Goal: Information Seeking & Learning: Learn about a topic

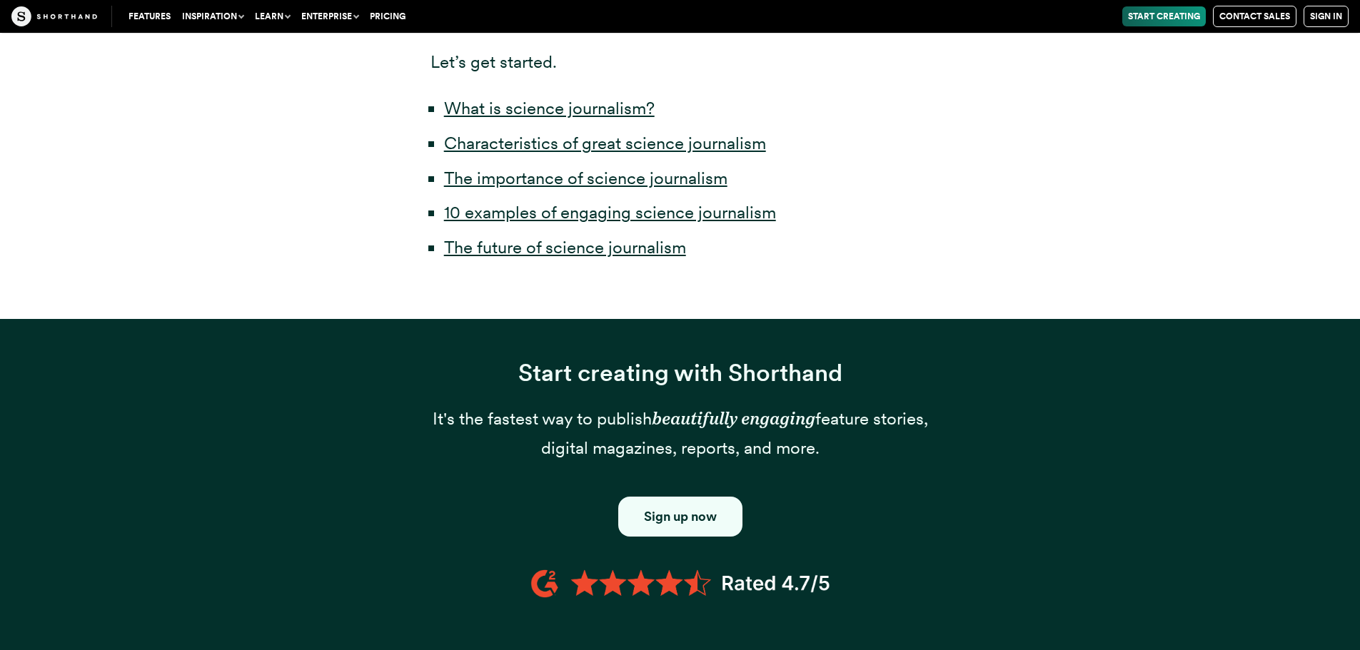
scroll to position [907, 0]
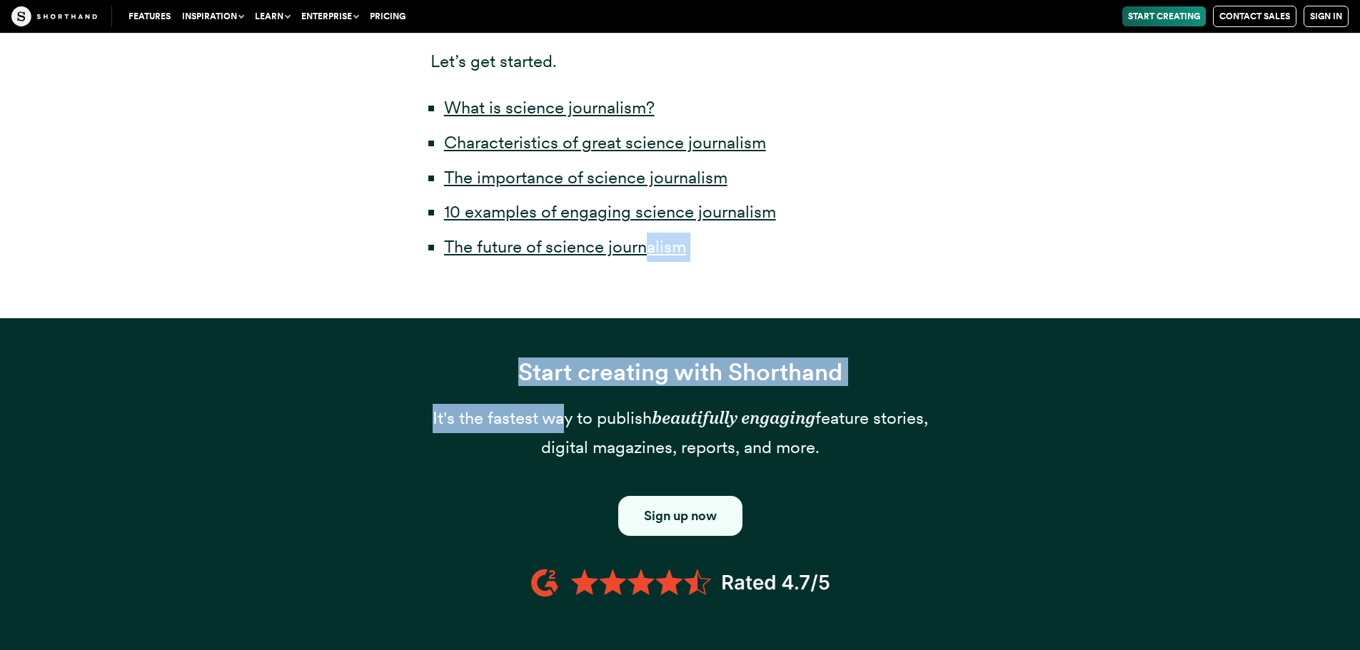
drag, startPoint x: 0, startPoint y: 0, endPoint x: 649, endPoint y: 237, distance: 690.9
click at [714, 201] on link "10 examples of engaging science journalism" at bounding box center [610, 211] width 332 height 21
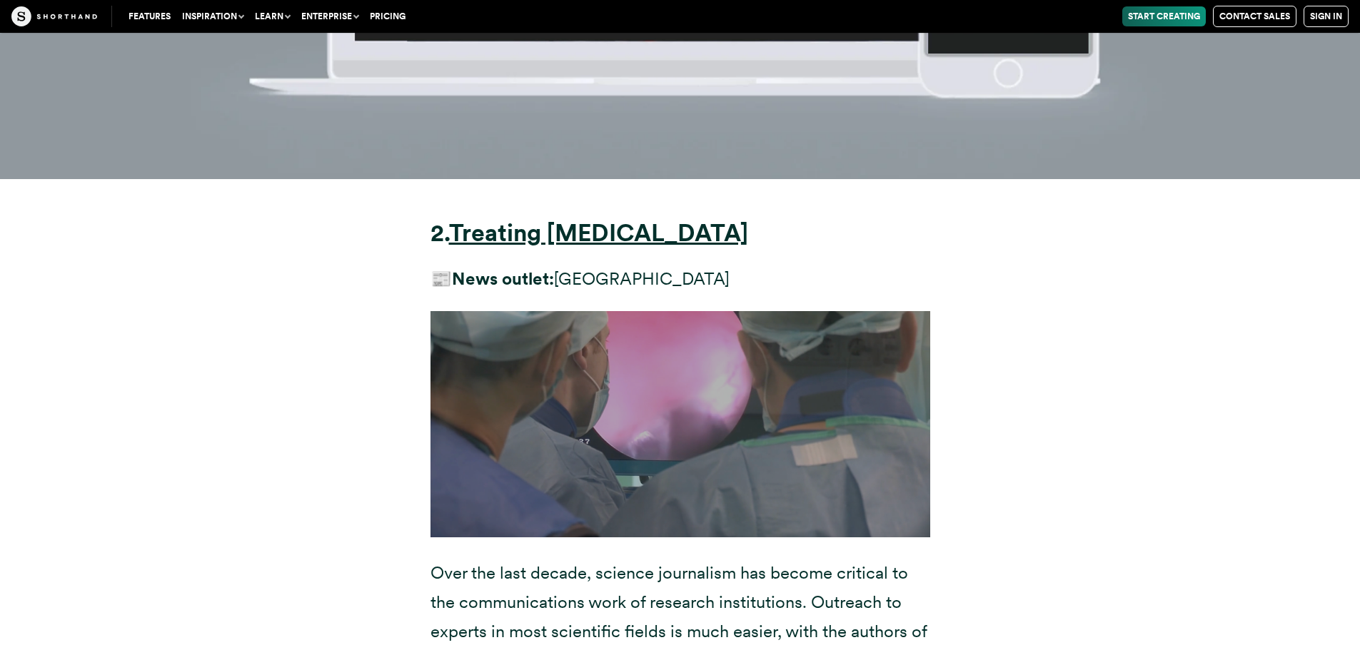
scroll to position [8794, 0]
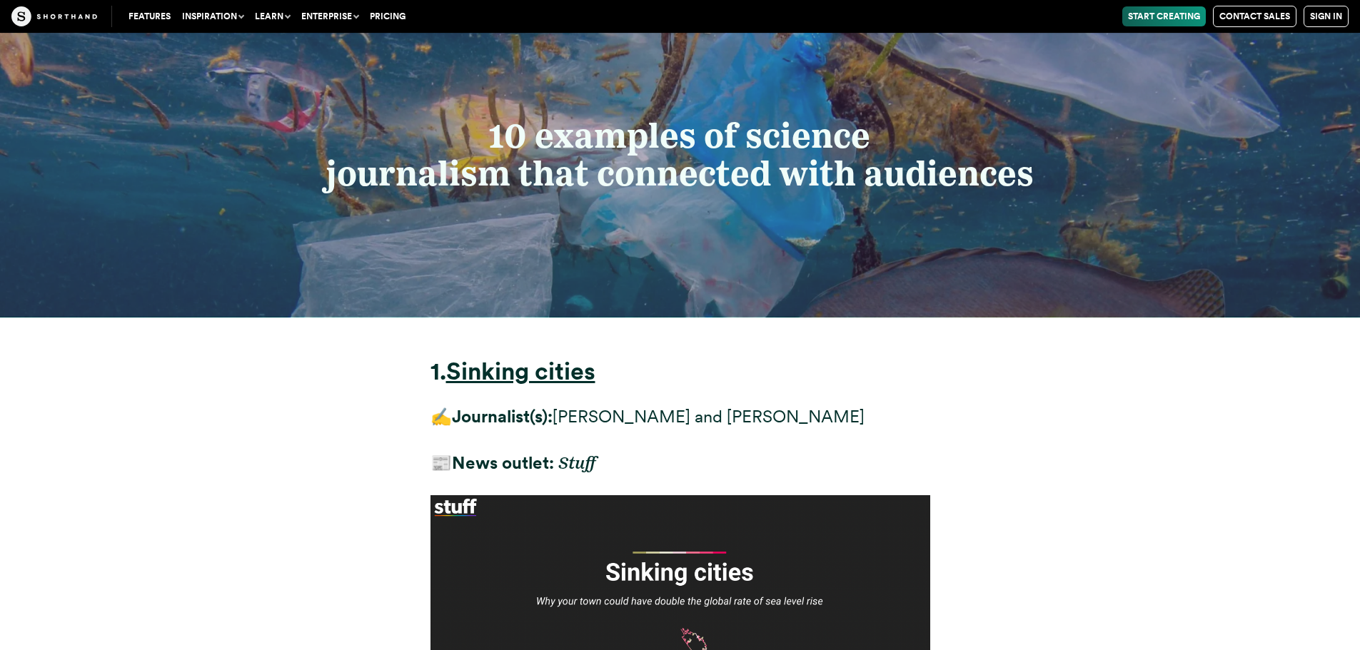
scroll to position [6579, 0]
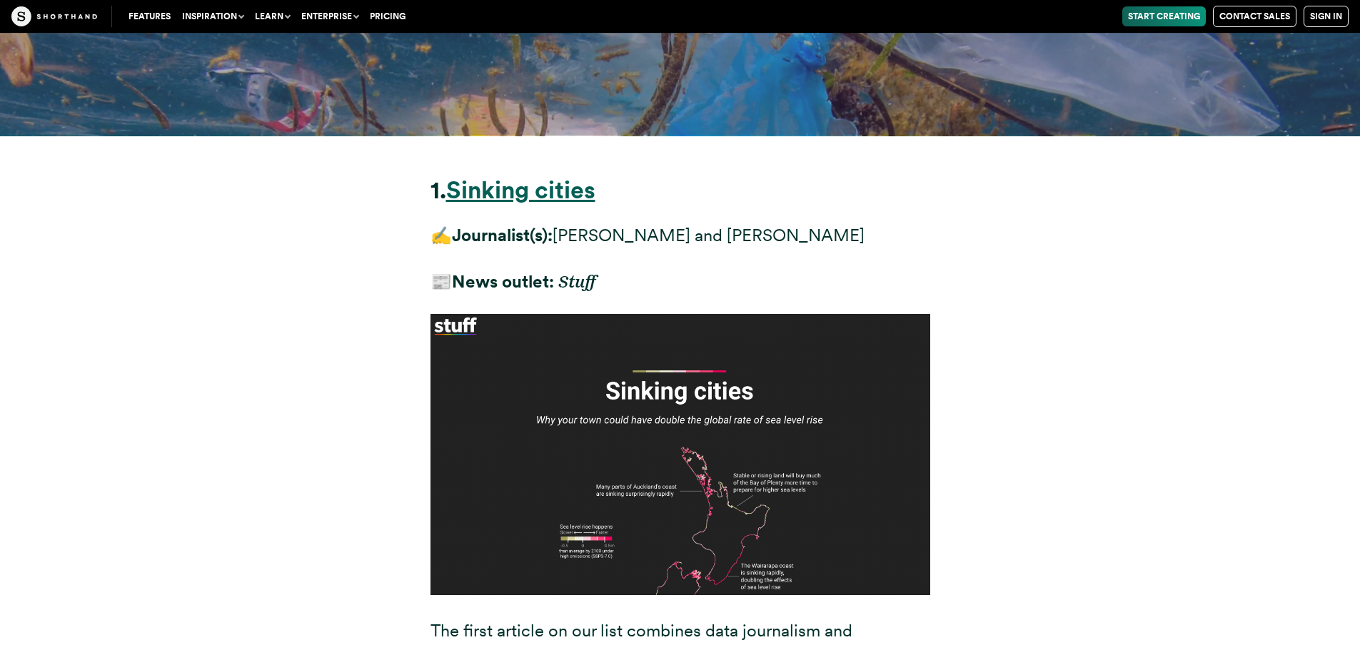
drag, startPoint x: 947, startPoint y: 151, endPoint x: 529, endPoint y: 99, distance: 421.5
click at [529, 136] on div "1. Sinking cities ✍️ Journalist(s): [PERSON_NAME] and [PERSON_NAME] 📰 News outl…" at bounding box center [680, 596] width 557 height 921
click at [529, 176] on strong "Sinking cities" at bounding box center [520, 190] width 149 height 29
